Goal: Find specific page/section: Find specific page/section

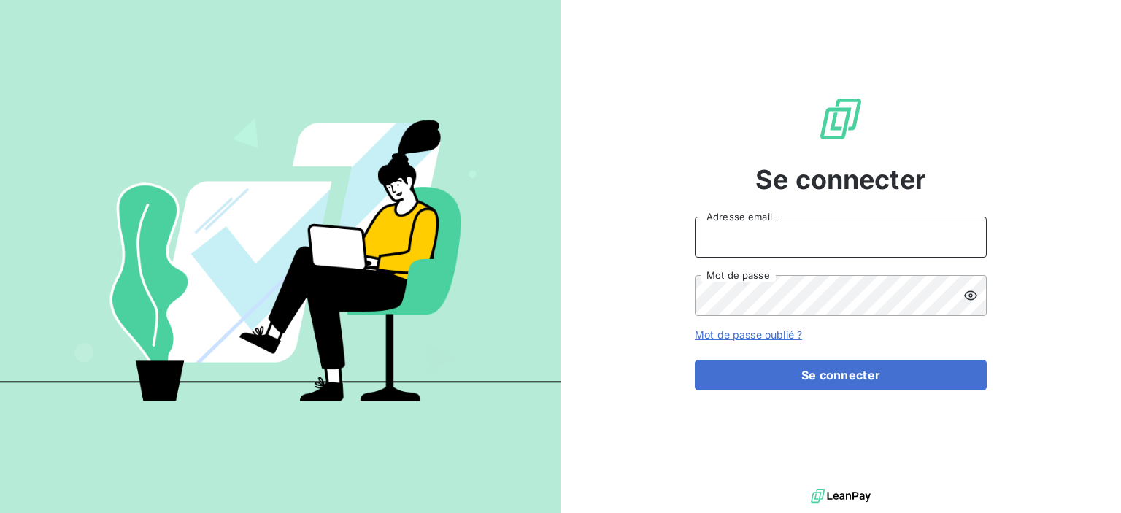
type input "[EMAIL_ADDRESS][DOMAIN_NAME]"
drag, startPoint x: 897, startPoint y: 343, endPoint x: 899, endPoint y: 354, distance: 11.2
click at [897, 343] on form "[EMAIL_ADDRESS][DOMAIN_NAME] Adresse email Mot de passe Mot de passe oublié ? S…" at bounding box center [841, 304] width 292 height 174
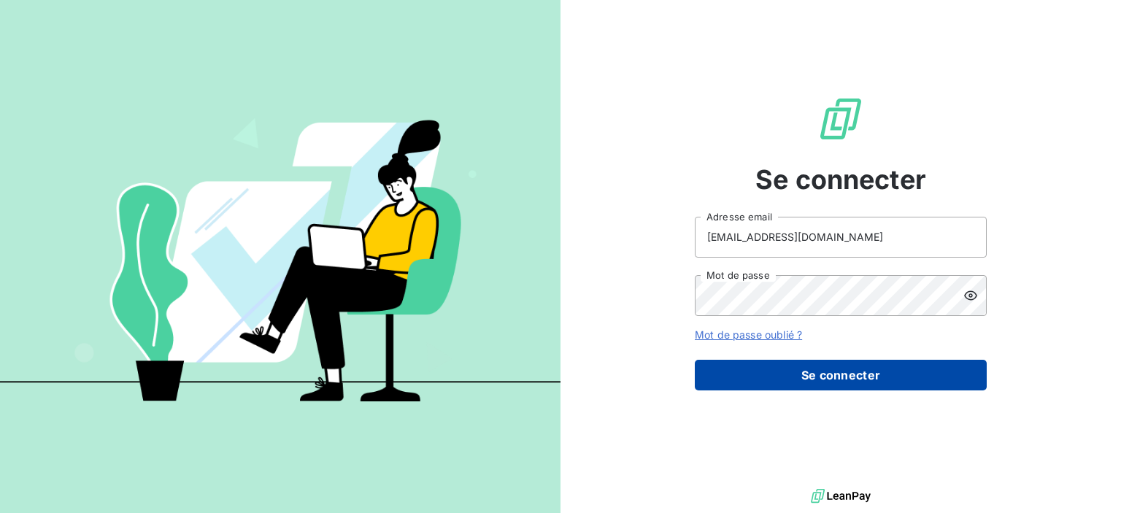
click at [901, 361] on button "Se connecter" at bounding box center [841, 375] width 292 height 31
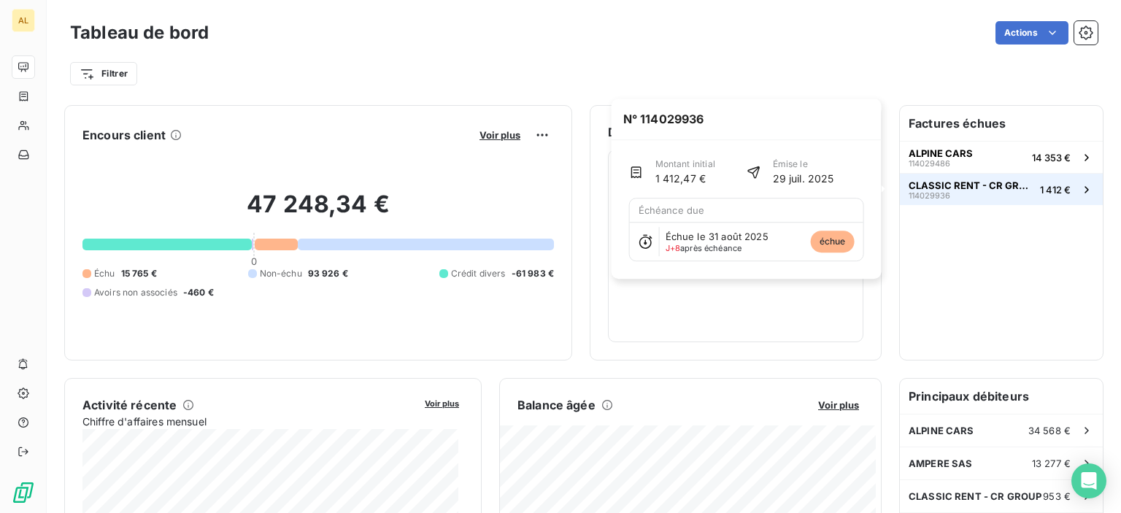
click at [968, 197] on div "CLASSIC RENT - CR GROUP 114029936" at bounding box center [972, 190] width 126 height 20
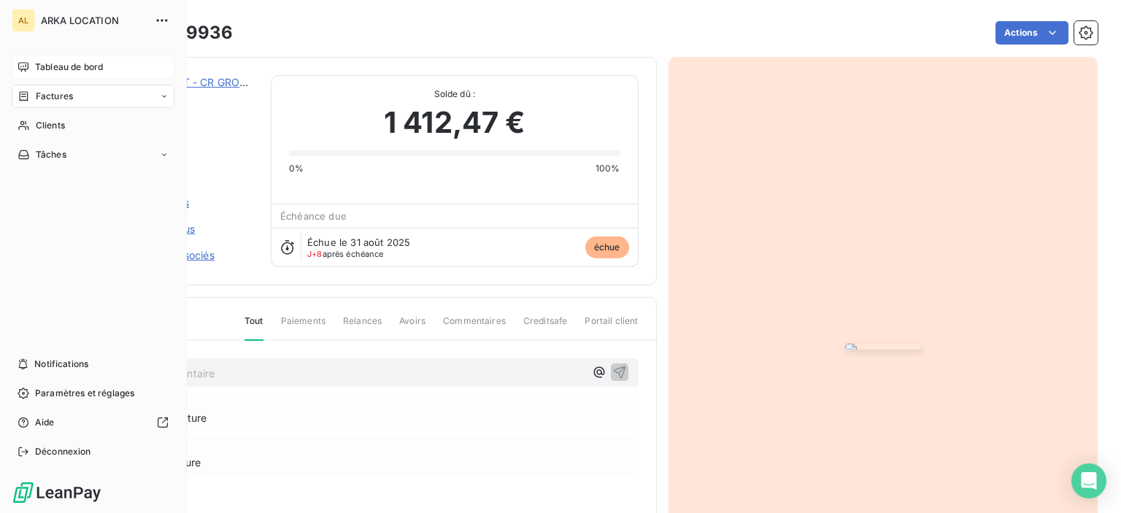
click at [62, 75] on div "Tableau de bord" at bounding box center [93, 66] width 163 height 23
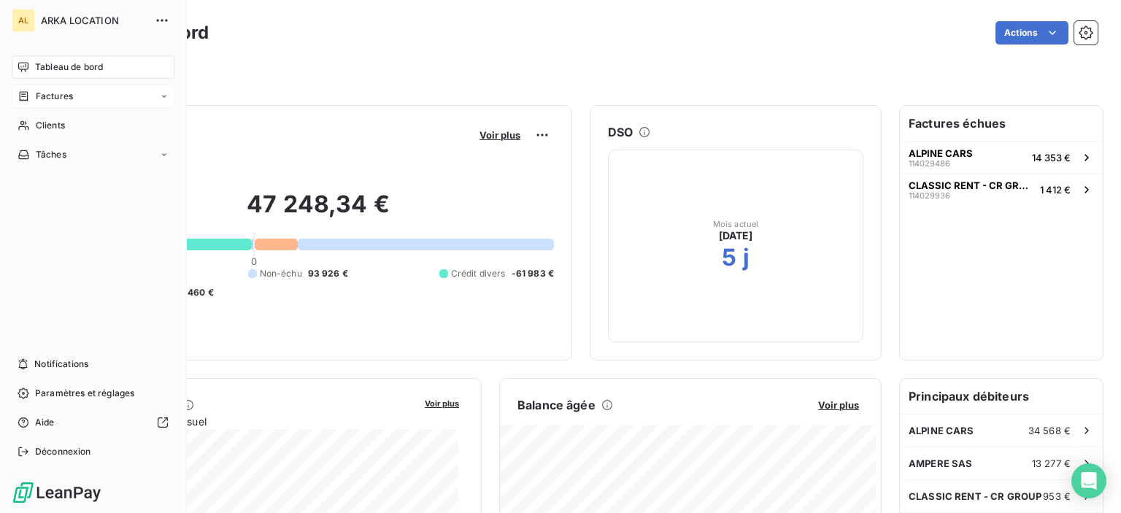
click at [157, 99] on div "Factures" at bounding box center [93, 96] width 163 height 23
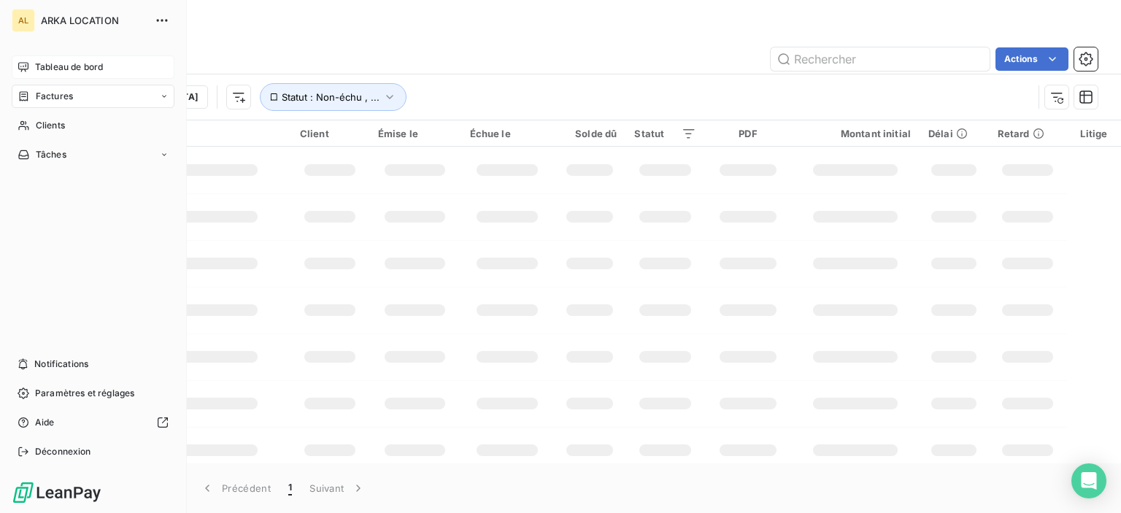
click at [13, 61] on div "Tableau de bord" at bounding box center [93, 66] width 163 height 23
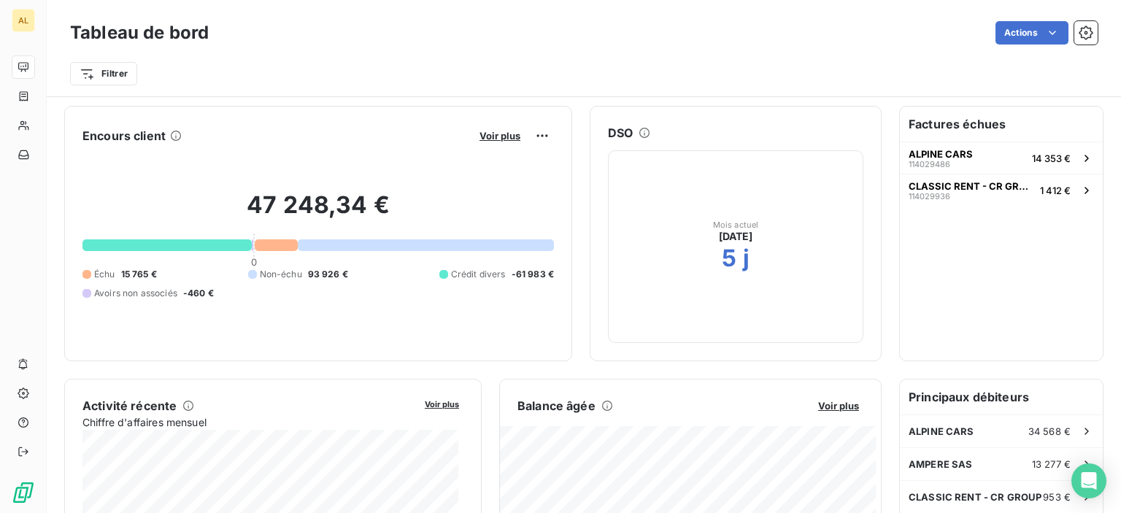
scroll to position [292, 0]
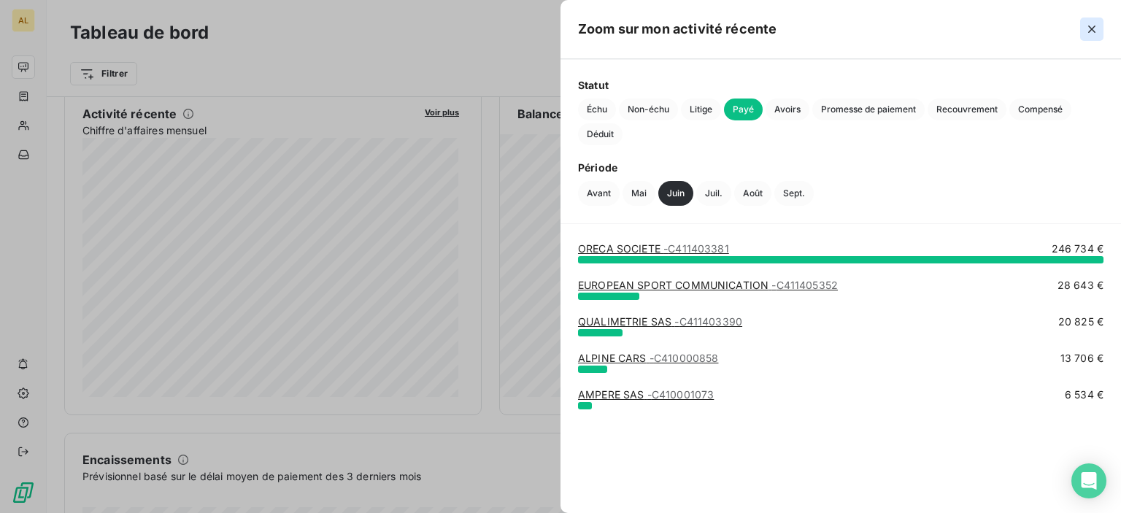
click at [1101, 39] on button "button" at bounding box center [1091, 29] width 23 height 23
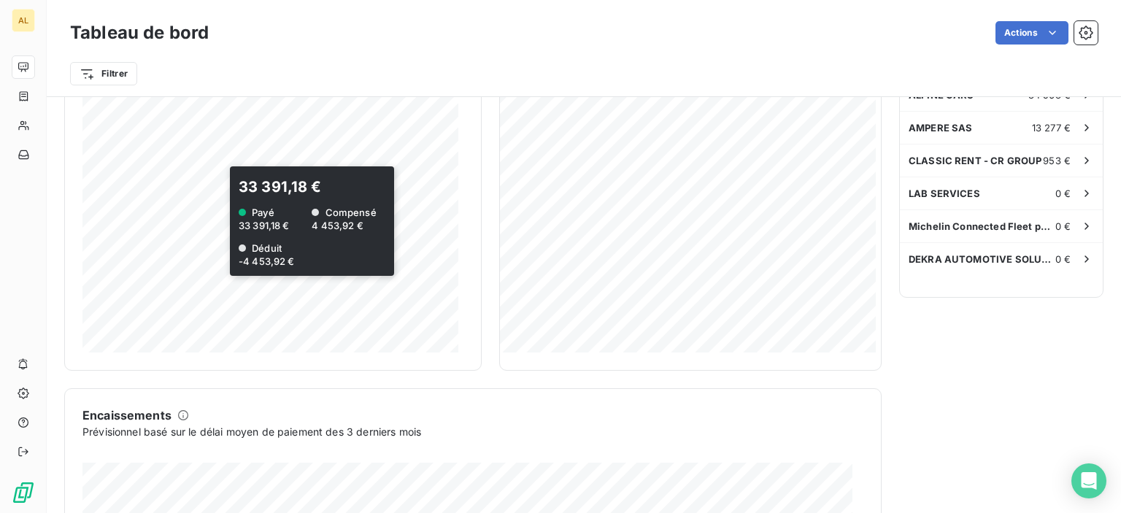
scroll to position [272, 0]
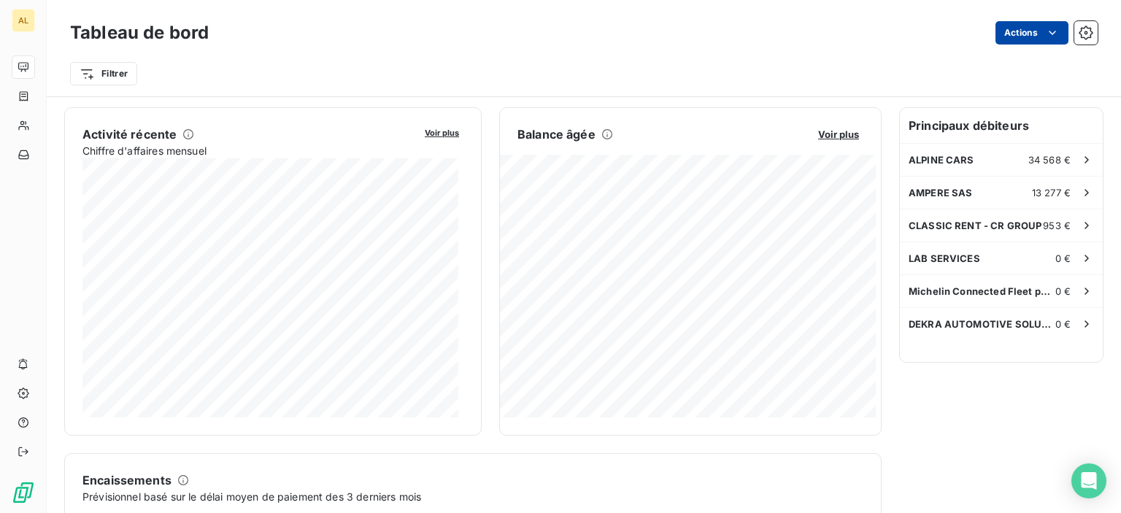
click at [1040, 42] on html "AL Tableau de bord Actions Filtrer Encours client Voir plus 47 248,34 € 0 Échu …" at bounding box center [560, 256] width 1121 height 513
click at [1042, 39] on html "AL Tableau de bord Actions Exporter le tableau de bord Filtrer Encours client V…" at bounding box center [560, 256] width 1121 height 513
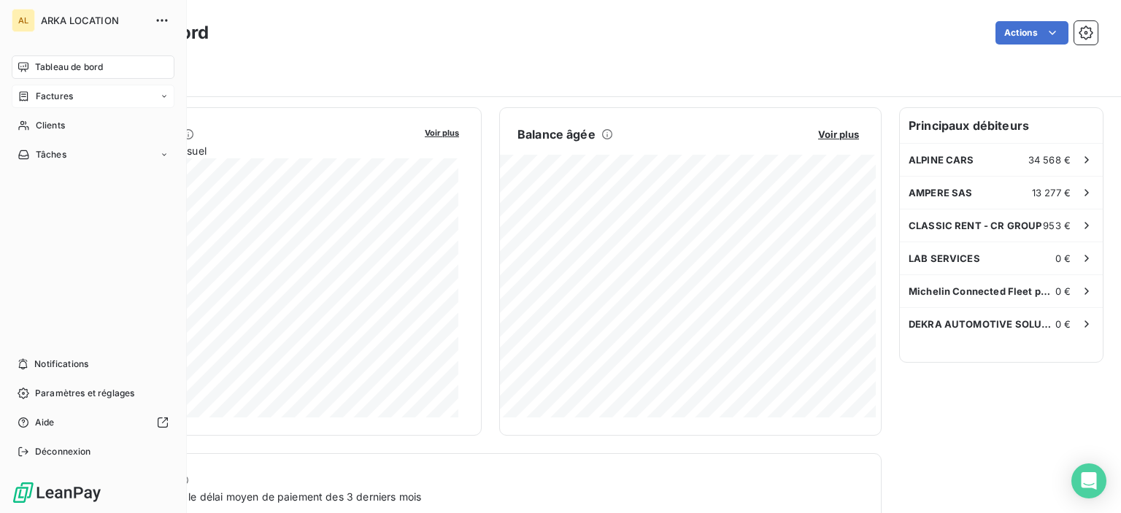
click at [45, 104] on div "Factures" at bounding box center [93, 96] width 163 height 23
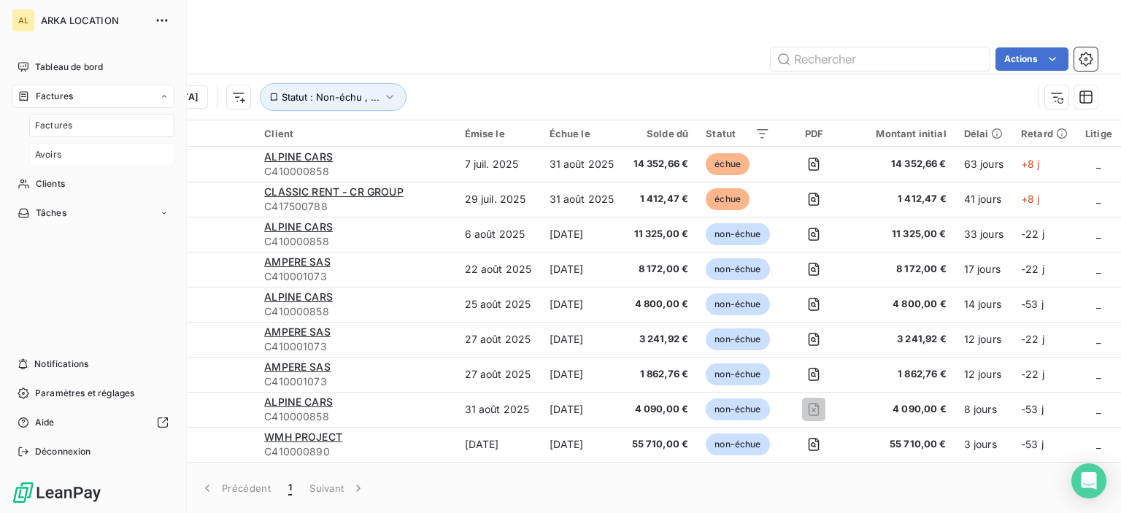
click at [58, 153] on span "Avoirs" at bounding box center [48, 154] width 26 height 13
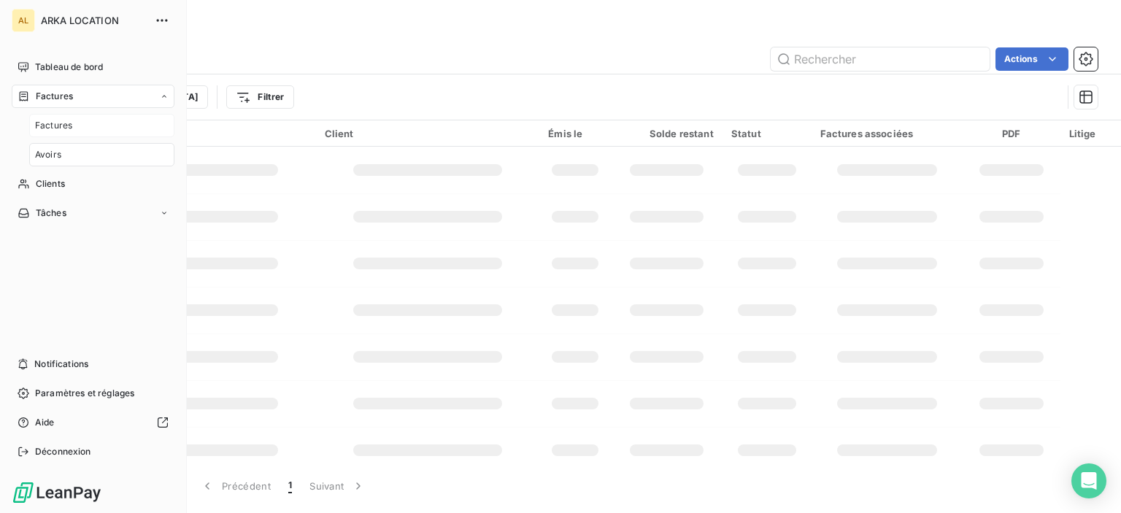
click at [65, 128] on span "Factures" at bounding box center [53, 125] width 37 height 13
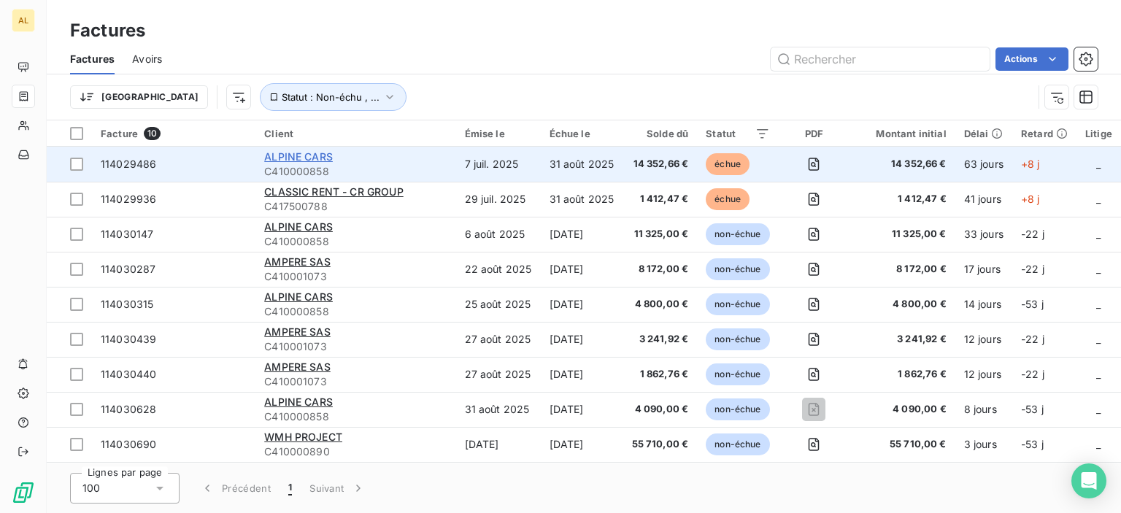
click at [320, 153] on span "ALPINE CARS" at bounding box center [298, 156] width 69 height 12
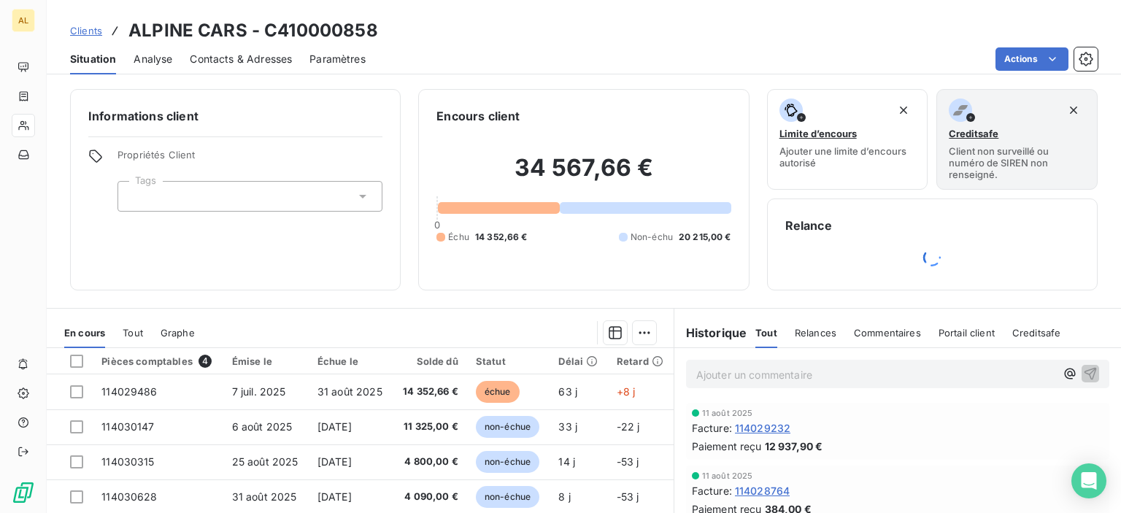
click at [161, 63] on span "Analyse" at bounding box center [153, 59] width 39 height 15
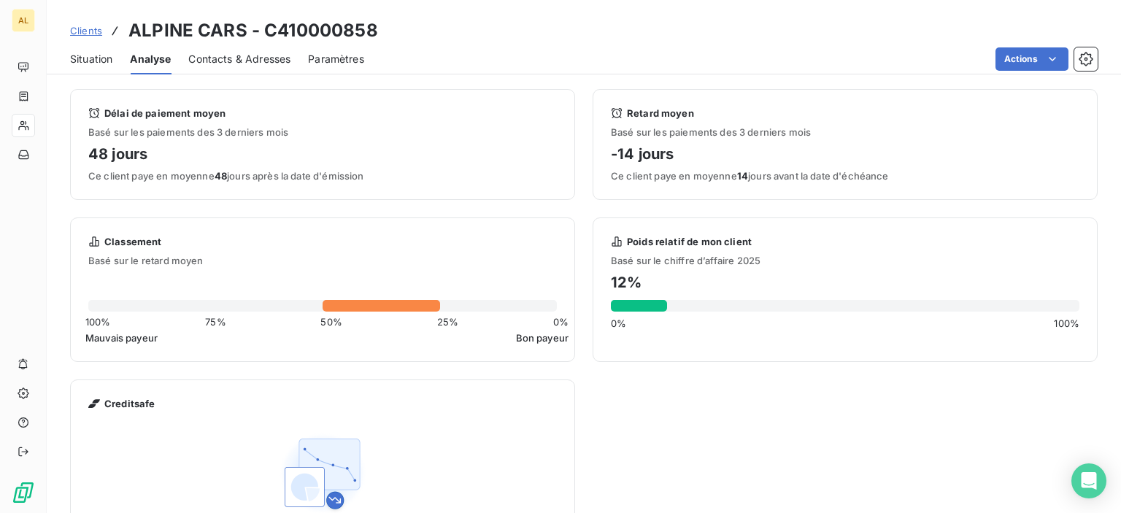
click at [329, 69] on div "Paramètres" at bounding box center [336, 59] width 56 height 31
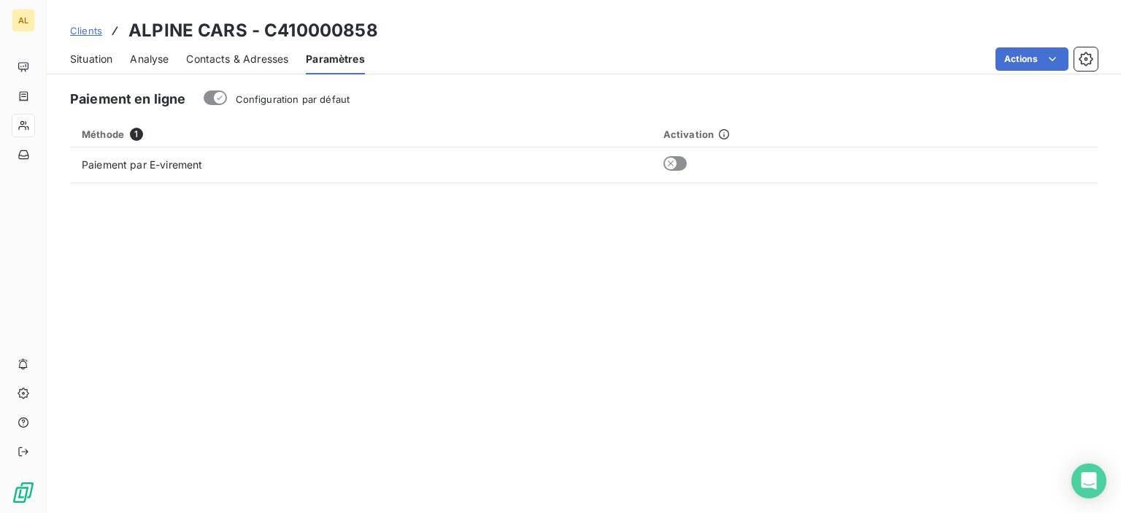
click at [260, 63] on span "Contacts & Adresses" at bounding box center [237, 59] width 102 height 15
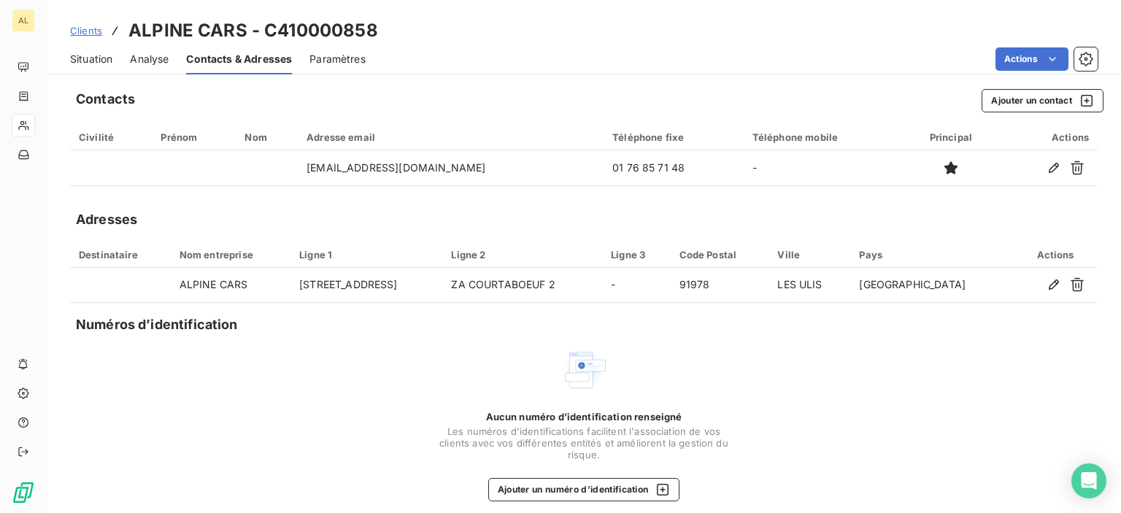
click at [147, 54] on span "Analyse" at bounding box center [149, 59] width 39 height 15
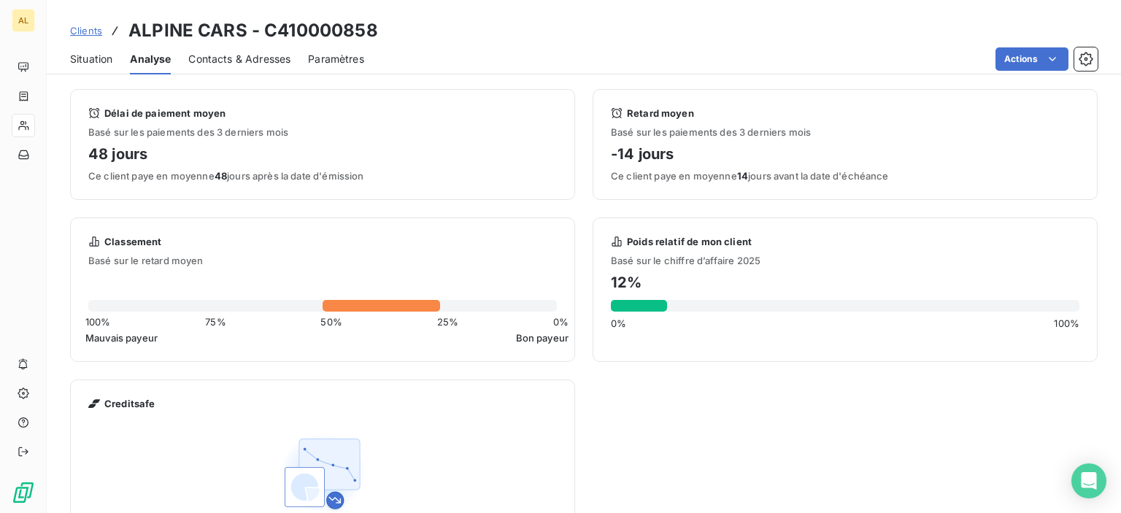
click at [80, 60] on span "Situation" at bounding box center [91, 59] width 42 height 15
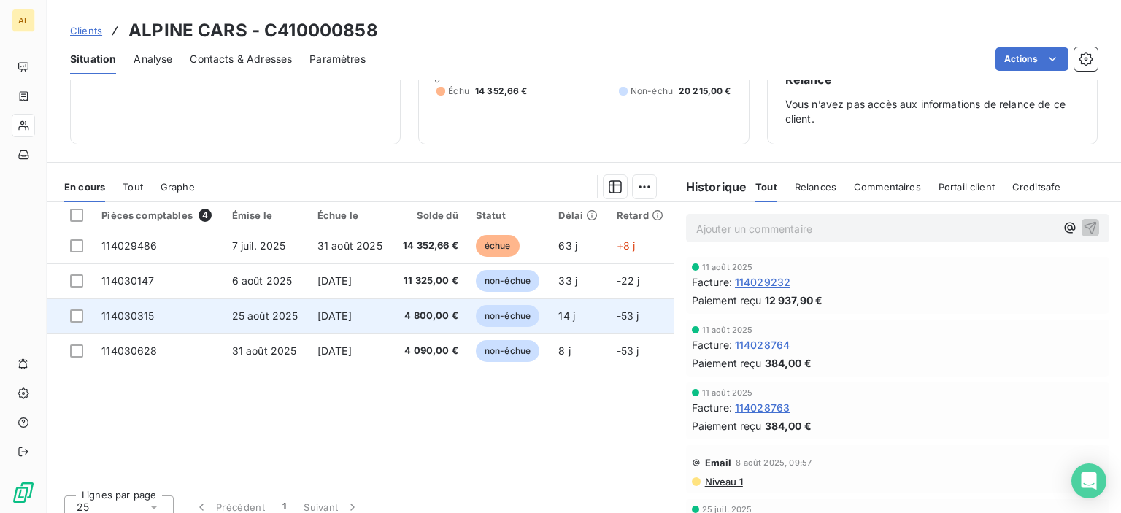
scroll to position [158, 0]
